Goal: Information Seeking & Learning: Check status

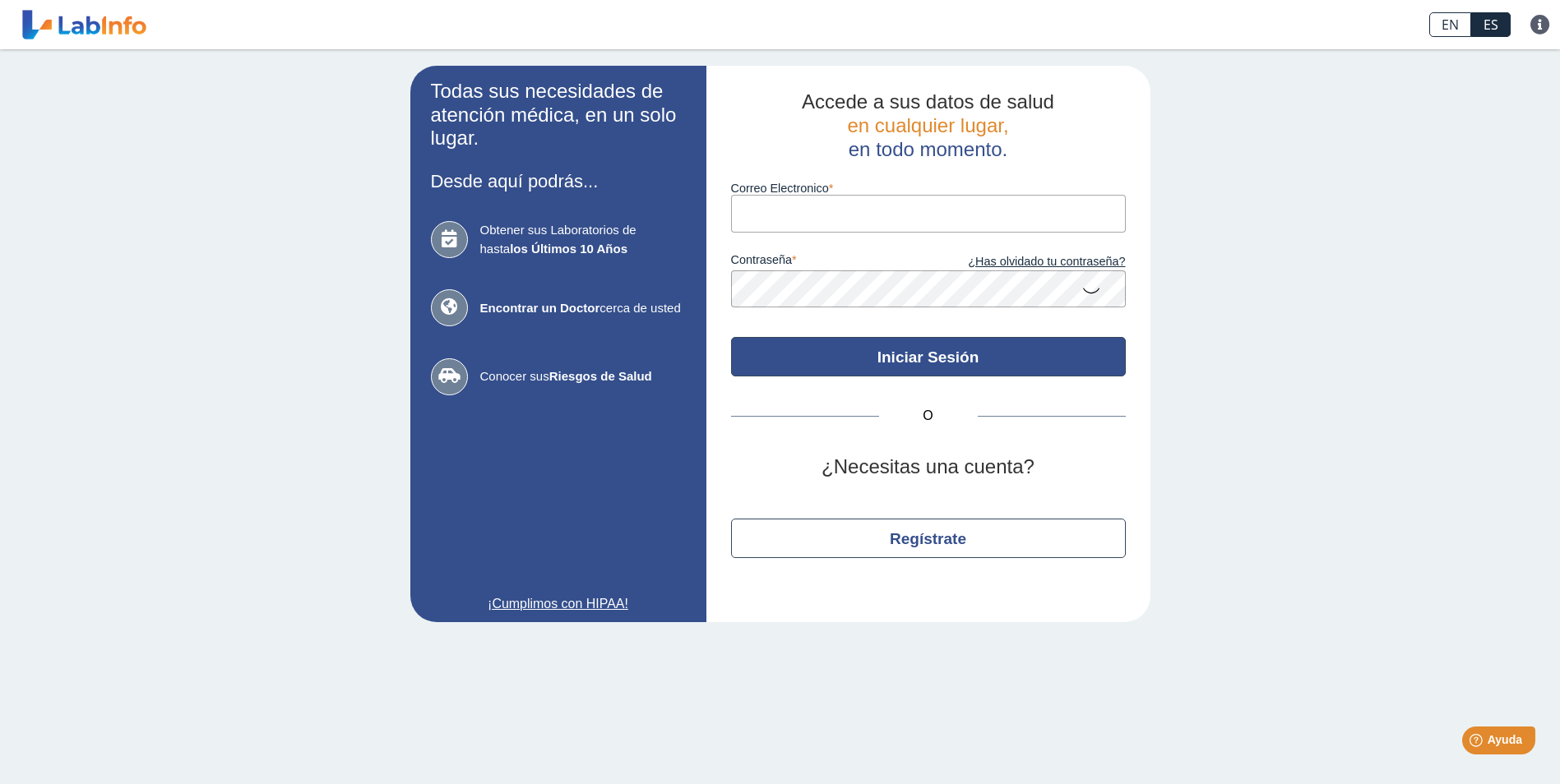
type input "[EMAIL_ADDRESS][DOMAIN_NAME]"
click at [915, 343] on button "Iniciar Sesión" at bounding box center [928, 357] width 394 height 39
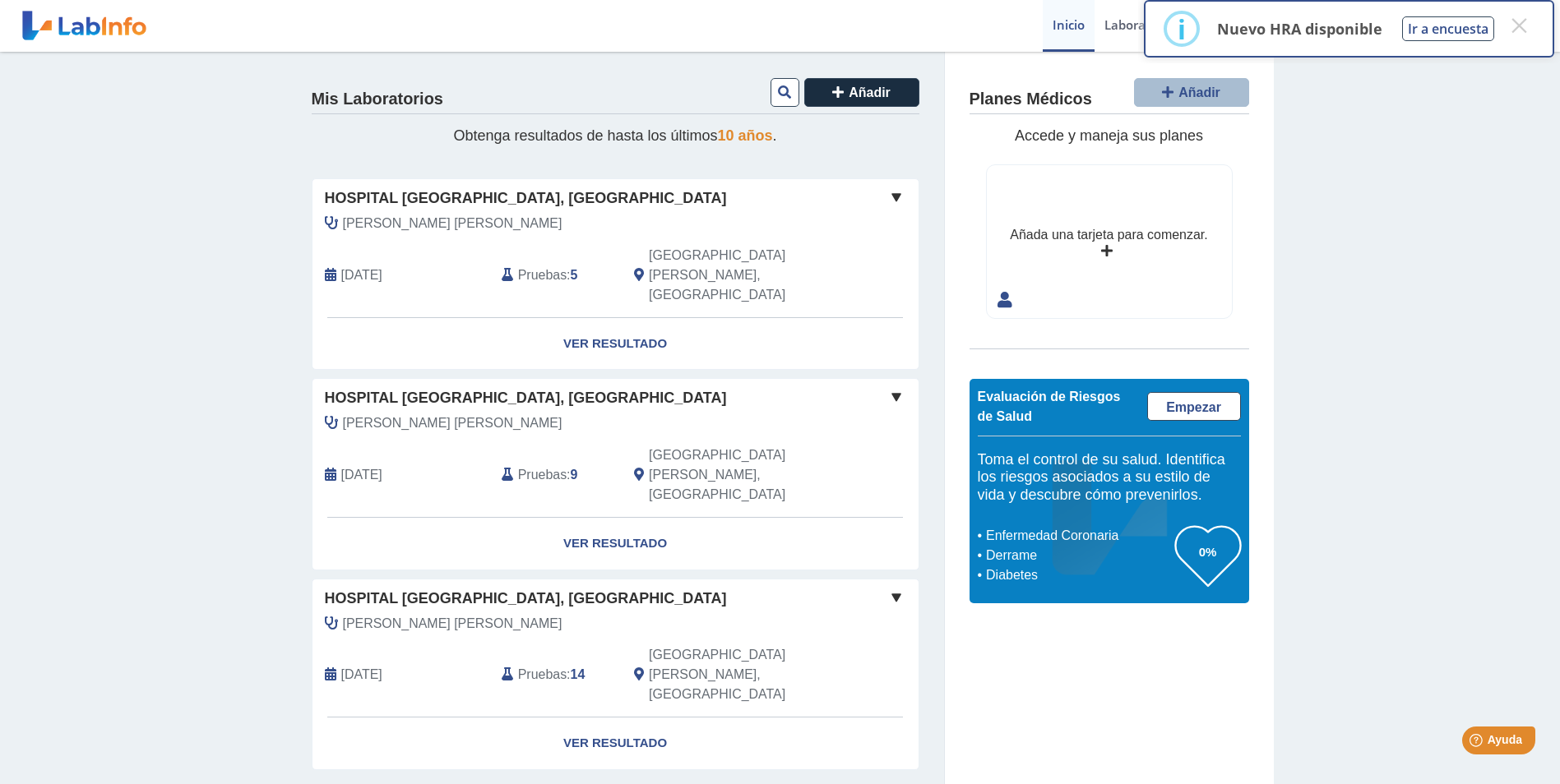
click at [445, 248] on div "[DATE]" at bounding box center [401, 275] width 176 height 59
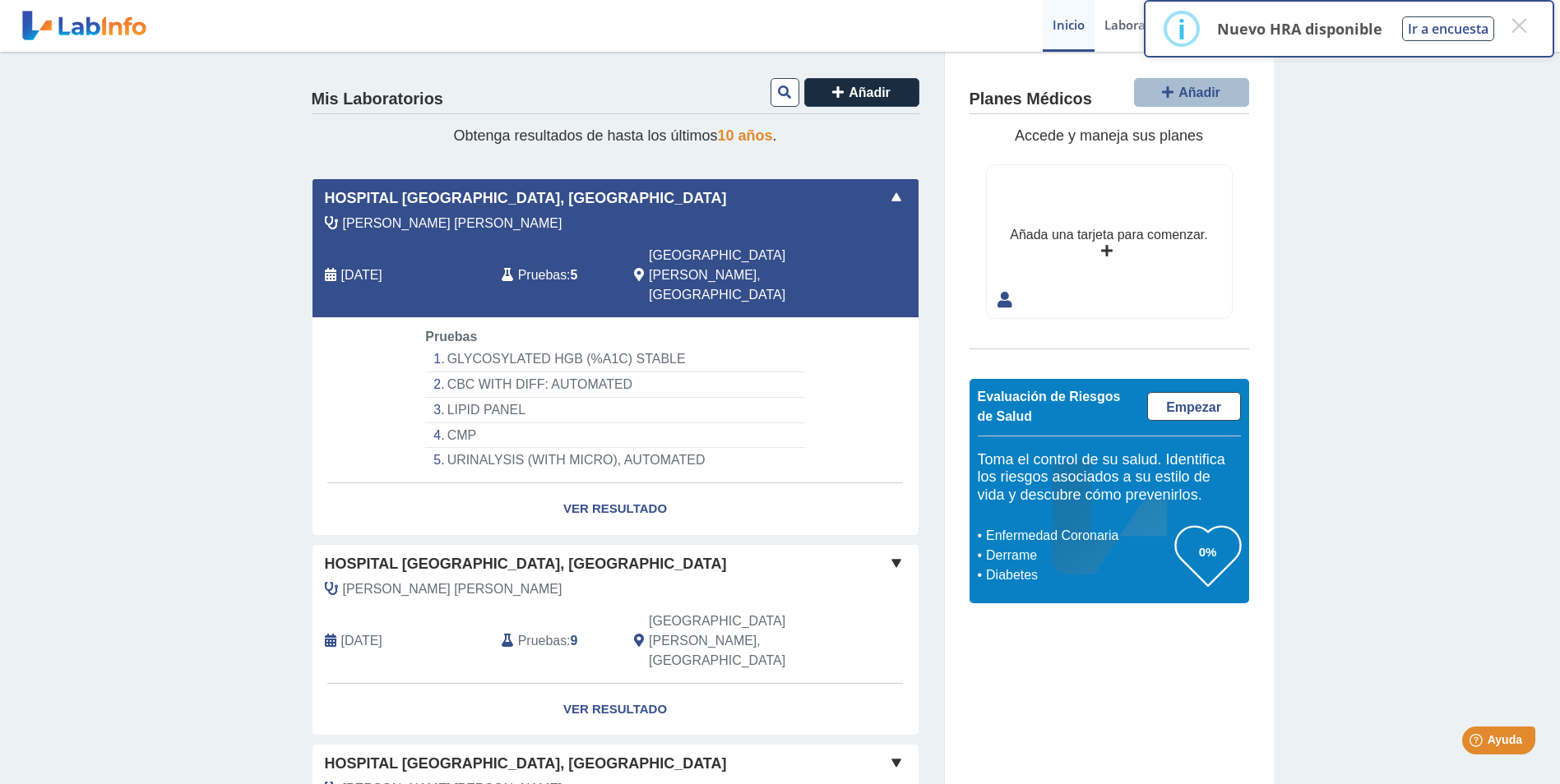
click at [725, 372] on li "CBC WITH DIFF: AUTOMATED" at bounding box center [615, 385] width 379 height 25
click at [724, 372] on li "CBC WITH DIFF: AUTOMATED" at bounding box center [615, 385] width 379 height 25
drag, startPoint x: 724, startPoint y: 336, endPoint x: 868, endPoint y: 350, distance: 144.7
click at [868, 350] on app-lab-card "Hospital [GEOGRAPHIC_DATA], [GEOGRAPHIC_DATA][PERSON_NAME][PERSON_NAME][DATE] P…" at bounding box center [616, 357] width 608 height 358
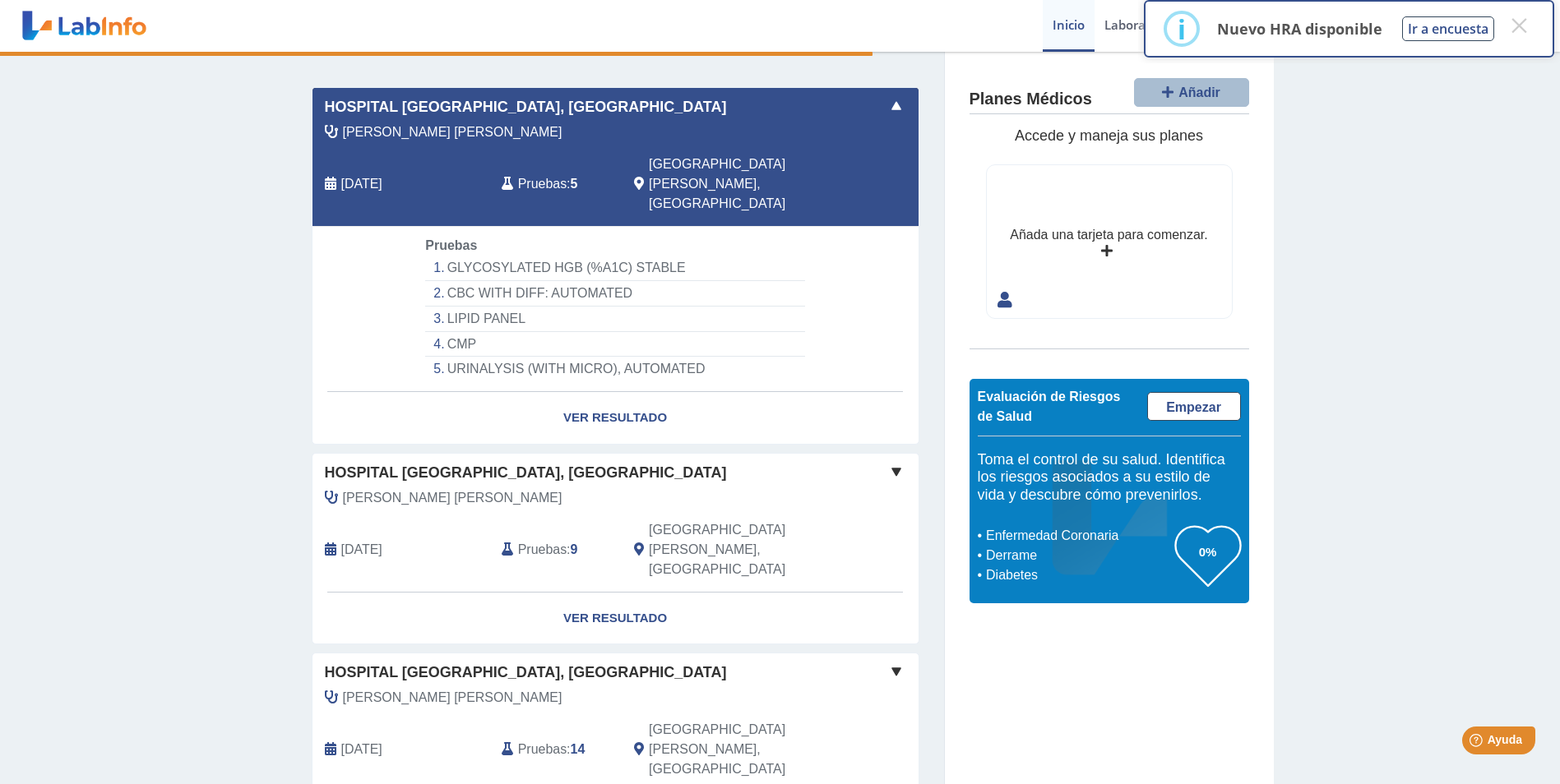
scroll to position [92, 0]
click at [622, 391] on link "Ver Resultado" at bounding box center [616, 416] width 606 height 52
click at [1518, 28] on button "×" at bounding box center [1519, 25] width 29 height 29
